Goal: Task Accomplishment & Management: Manage account settings

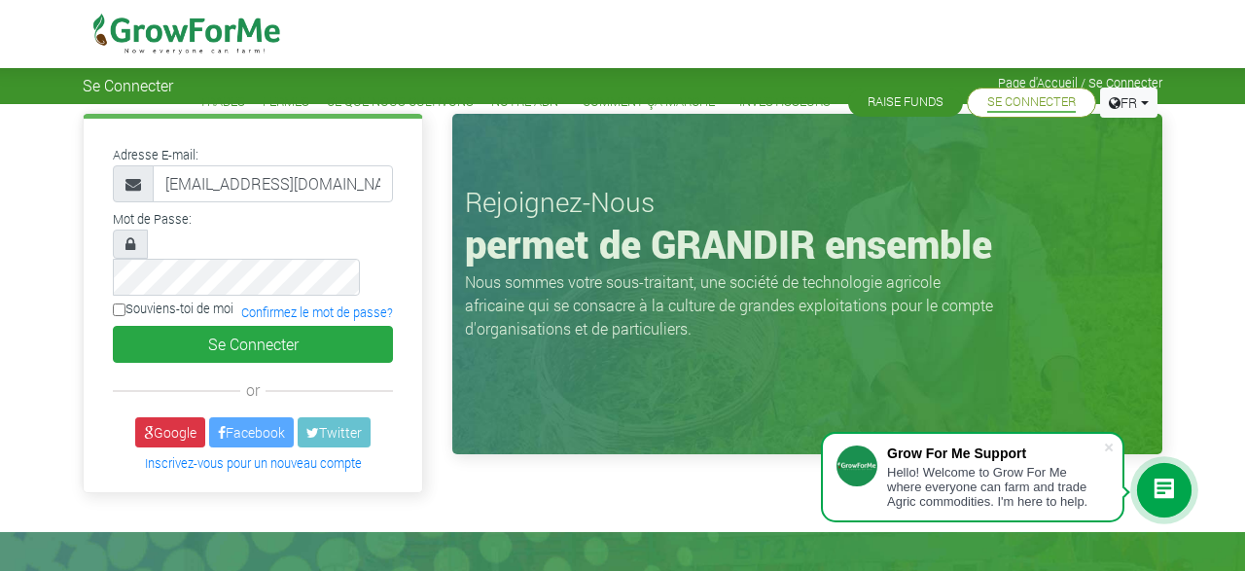
type input "[EMAIL_ADDRESS][DOMAIN_NAME]"
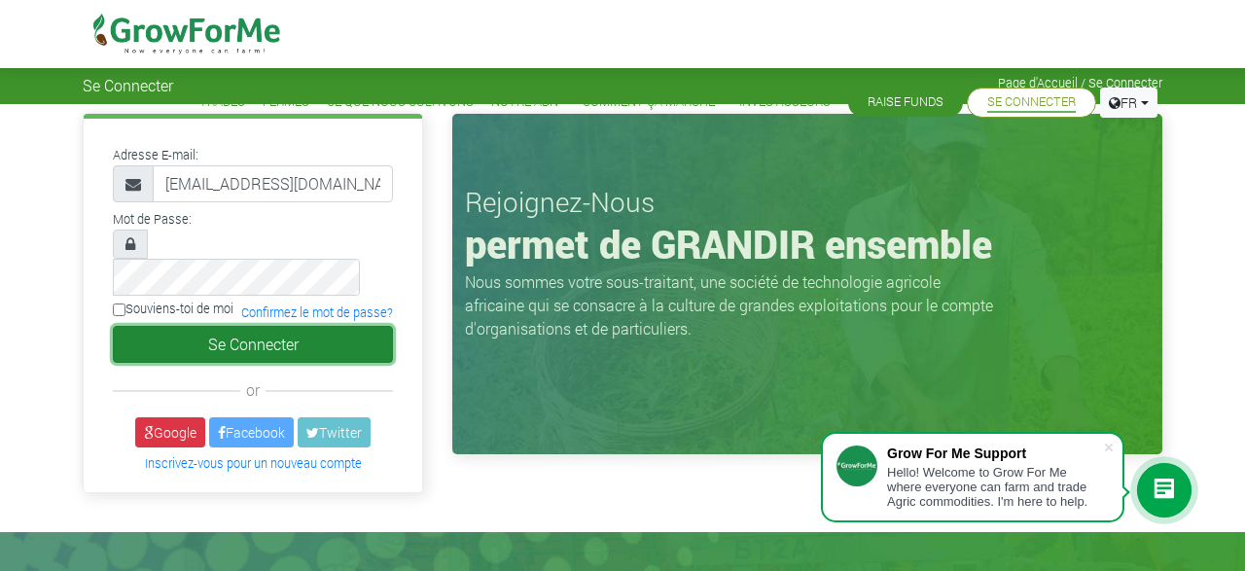
click at [253, 326] on button "Se Connecter" at bounding box center [253, 344] width 280 height 37
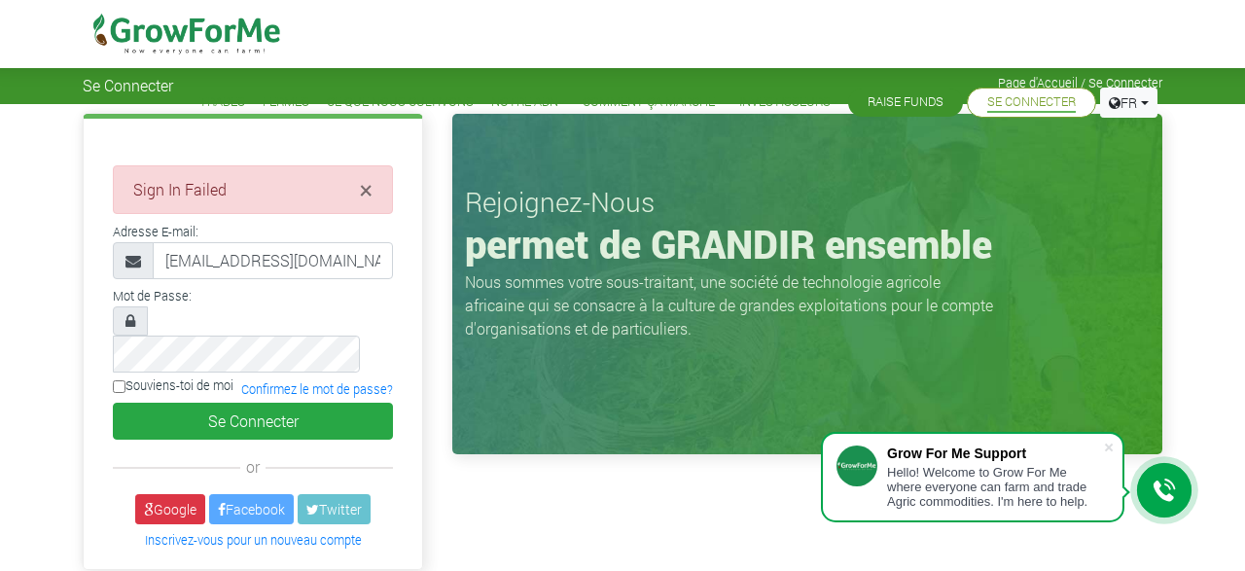
type input "[EMAIL_ADDRESS][DOMAIN_NAME]"
click at [123, 376] on label "Souviens-toi de moi" at bounding box center [173, 385] width 121 height 18
click at [123, 380] on input "Souviens-toi de moi" at bounding box center [119, 386] width 13 height 13
checkbox input "true"
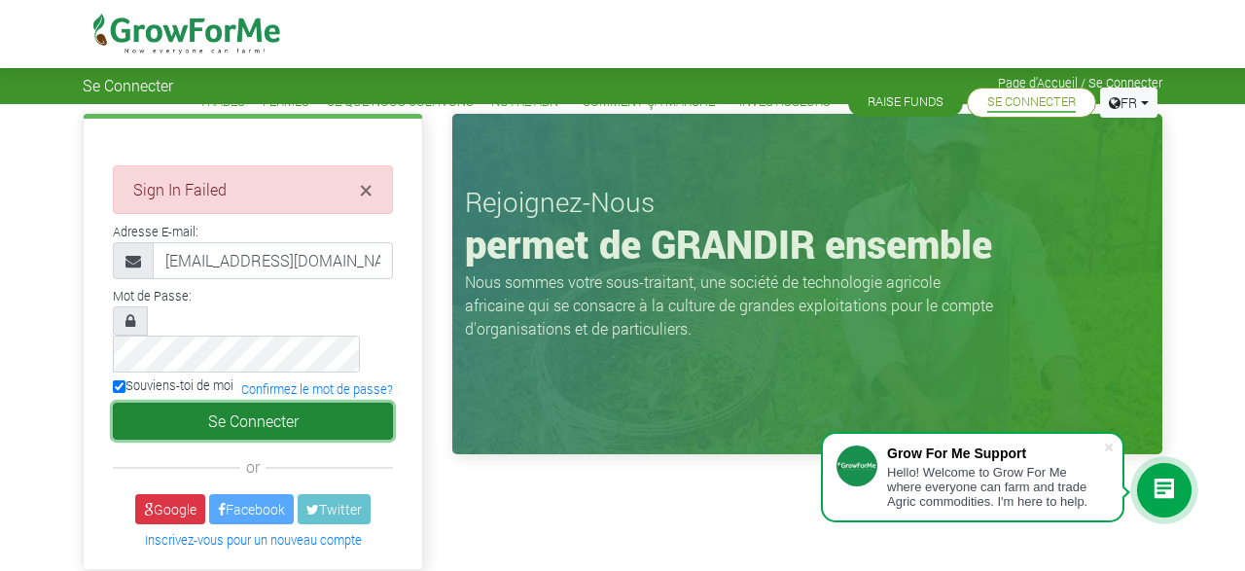
click at [209, 403] on button "Se Connecter" at bounding box center [253, 421] width 280 height 37
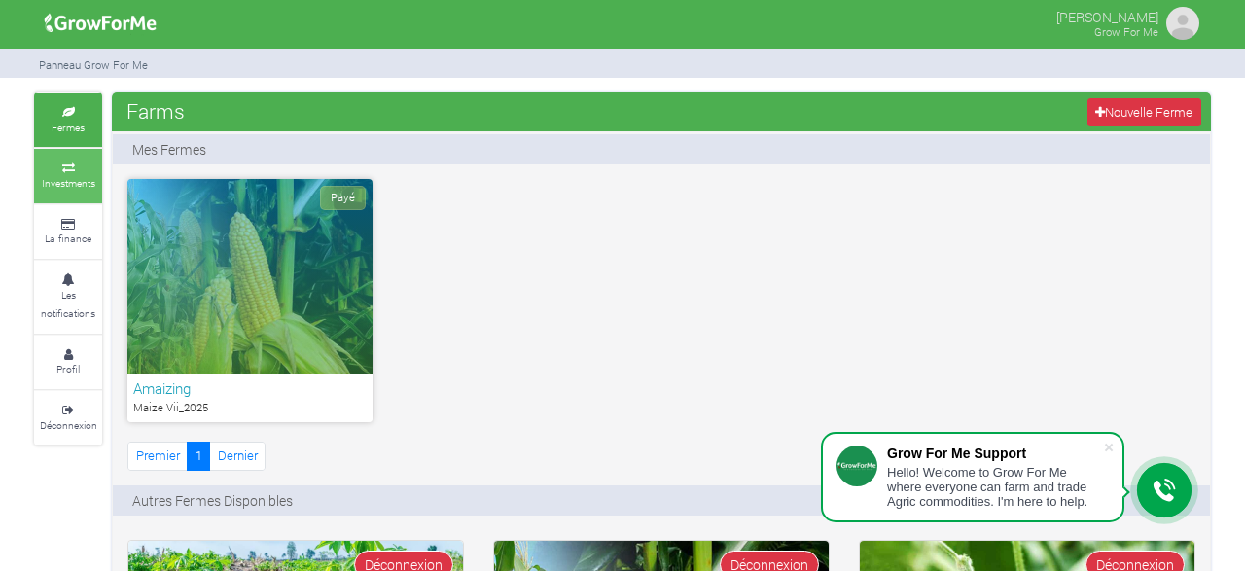
click at [84, 186] on small "Investments" at bounding box center [68, 183] width 53 height 14
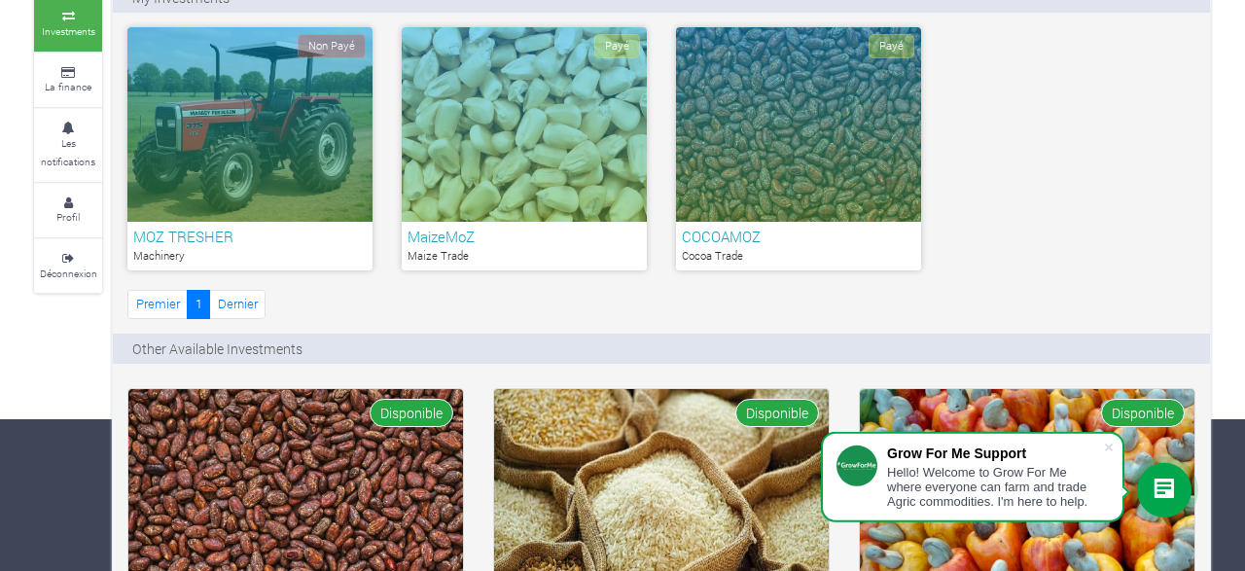
scroll to position [144, 0]
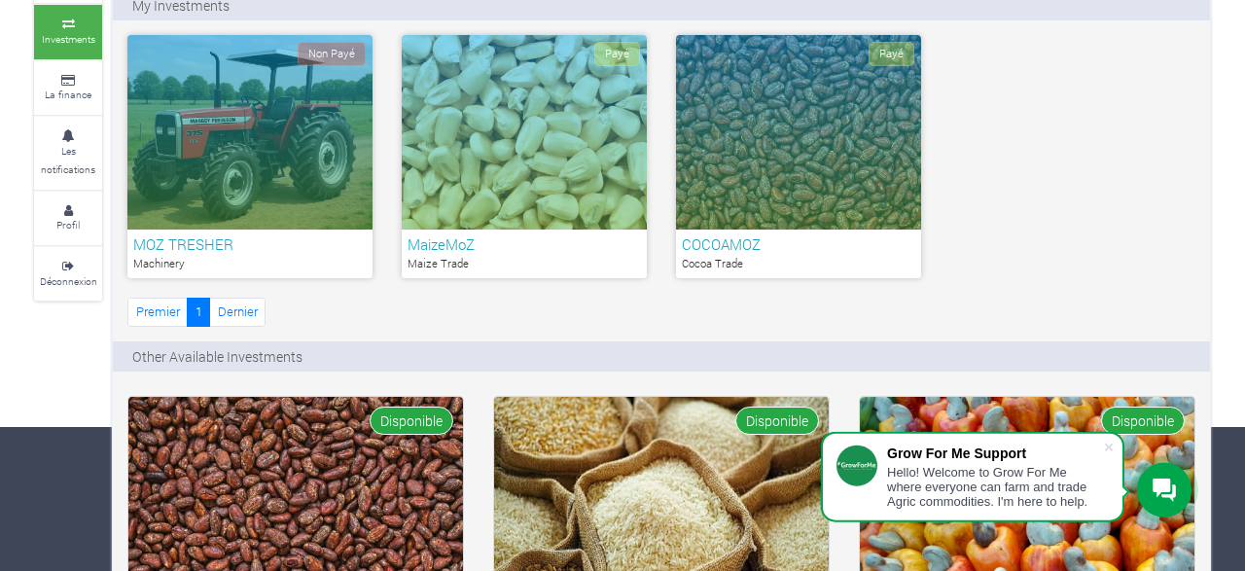
click at [970, 473] on div "Hello! Welcome to Grow For Me where everyone can farm and trade Agric commoditi…" at bounding box center [995, 487] width 216 height 44
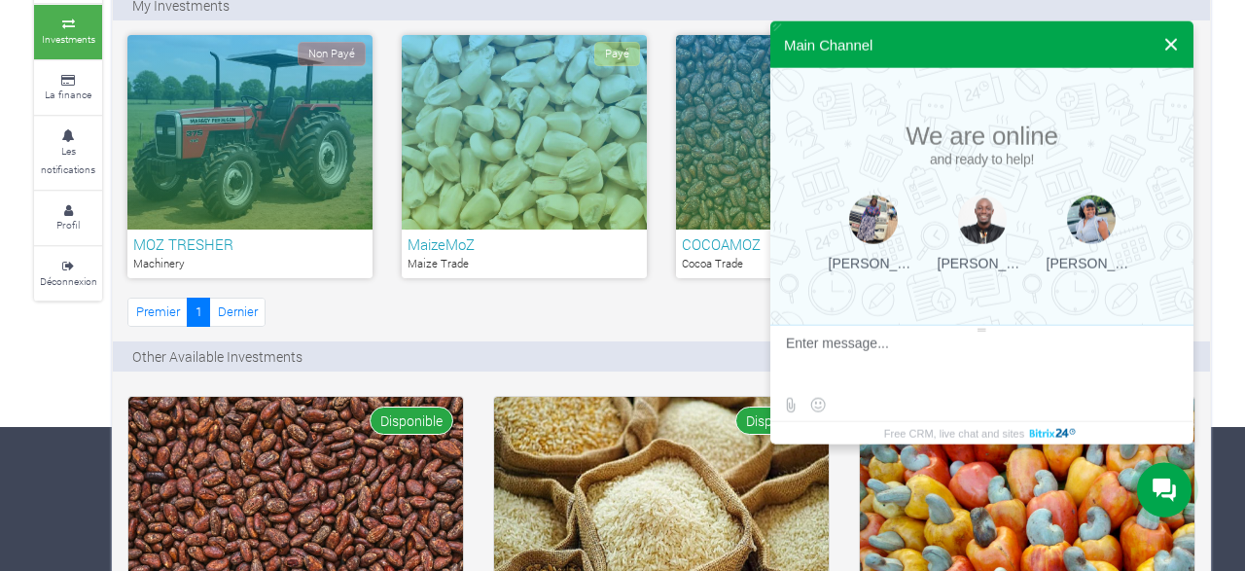
click at [1174, 46] on button at bounding box center [1170, 44] width 35 height 47
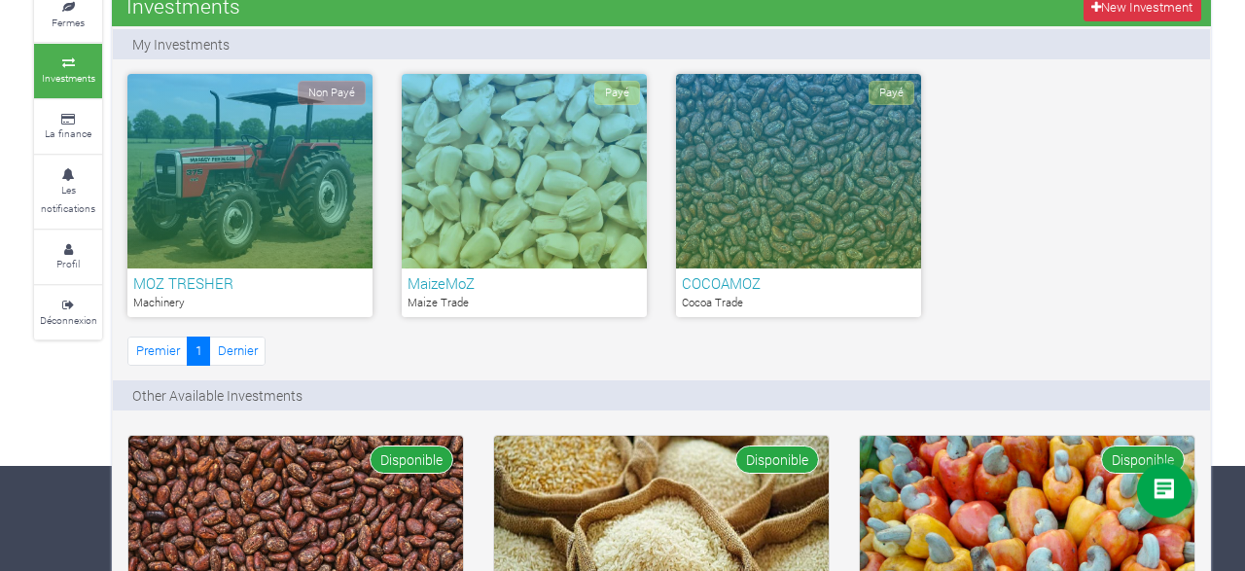
scroll to position [106, 0]
